Goal: Information Seeking & Learning: Learn about a topic

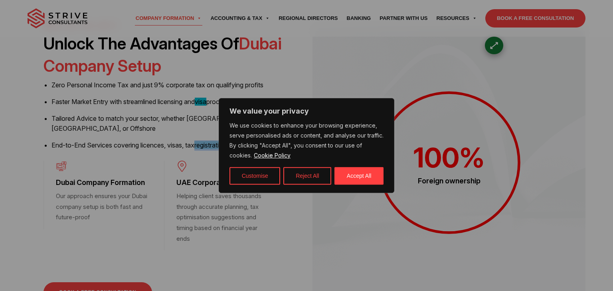
click at [273, 48] on div at bounding box center [306, 145] width 613 height 291
click at [364, 174] on button "Accept All" at bounding box center [359, 176] width 49 height 18
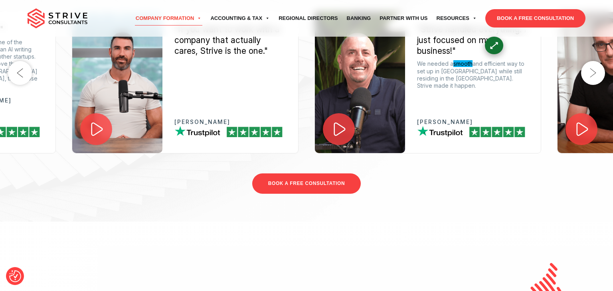
scroll to position [2689, 0]
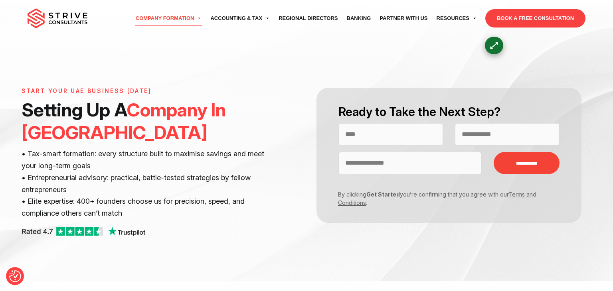
click at [337, 263] on div "**********" at bounding box center [306, 141] width 613 height 282
click at [226, 226] on div "Start Your UAE Business Today Setting Up A Company In Dubai • Tax-smart formati…" at bounding box center [164, 167] width 285 height 158
click at [244, 218] on p "• Tax-smart formation: every structure built to maximise savings and meet your …" at bounding box center [144, 183] width 245 height 71
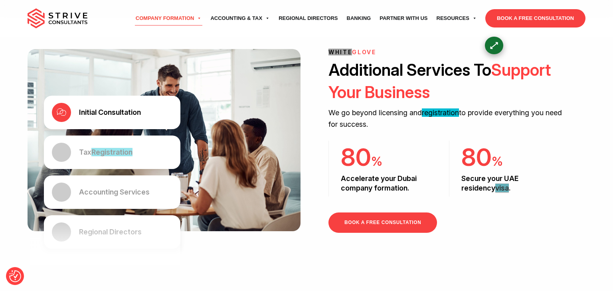
scroll to position [563, 0]
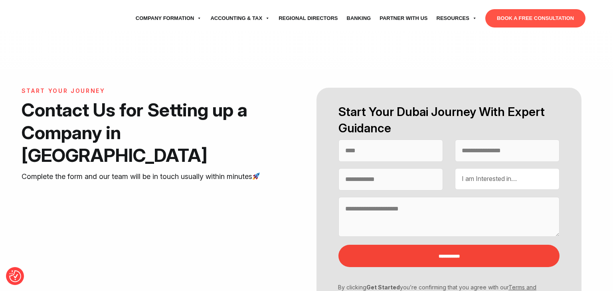
select select "Contact form"
